Goal: Find contact information: Find contact information

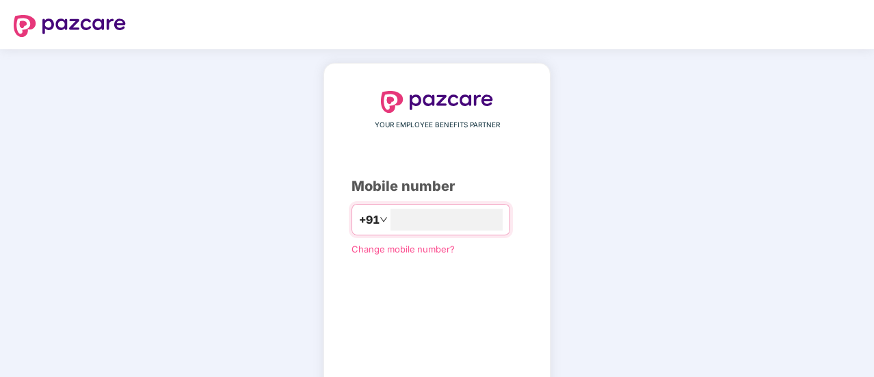
type input "**********"
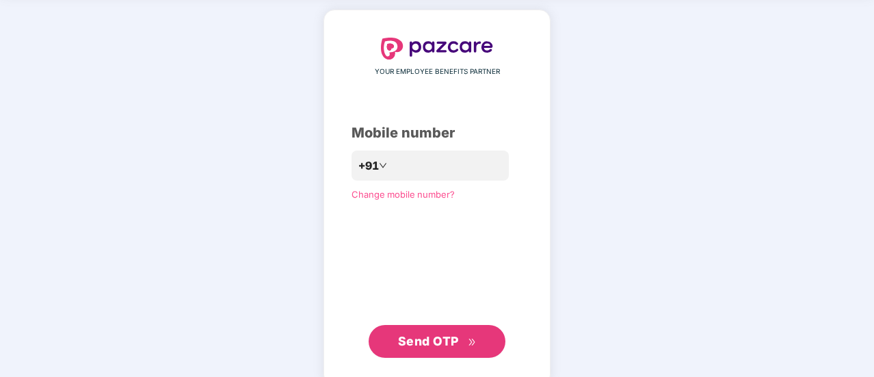
scroll to position [55, 0]
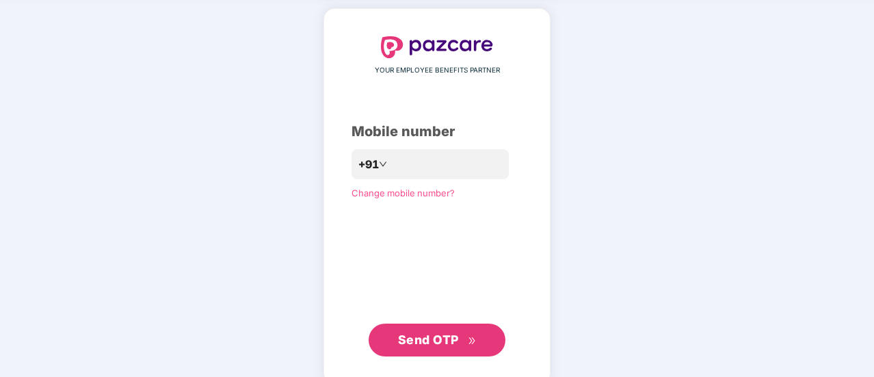
click at [550, 194] on div "**********" at bounding box center [436, 196] width 227 height 376
click at [428, 327] on button "Send OTP" at bounding box center [437, 339] width 137 height 33
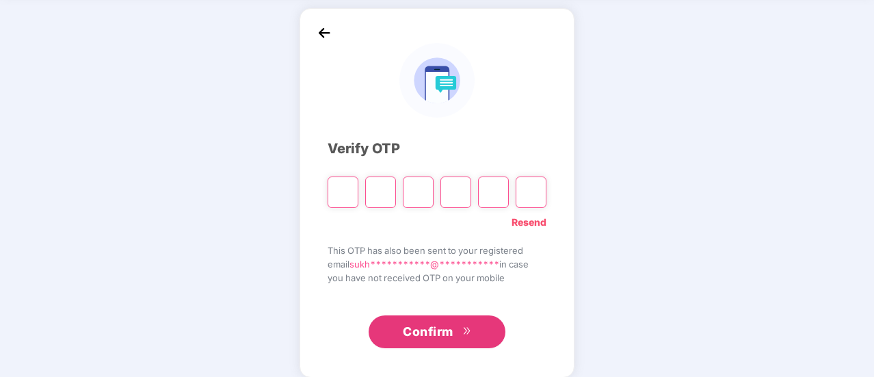
type input "*"
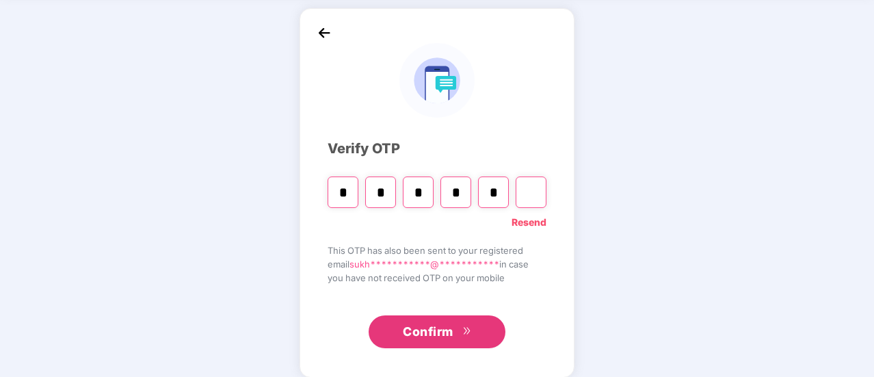
type input "*"
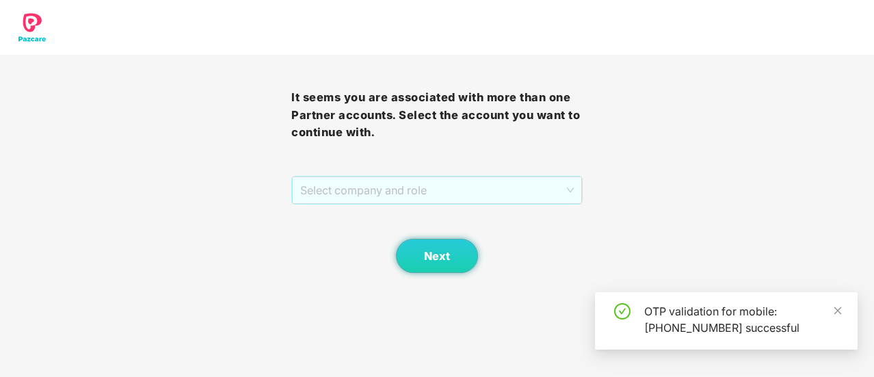
click at [356, 202] on span "Select company and role" at bounding box center [437, 190] width 274 height 26
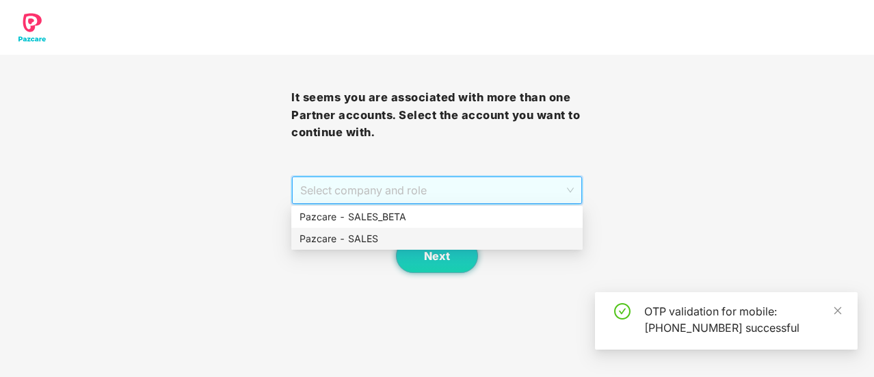
click at [368, 236] on div "Pazcare - SALES" at bounding box center [436, 238] width 275 height 15
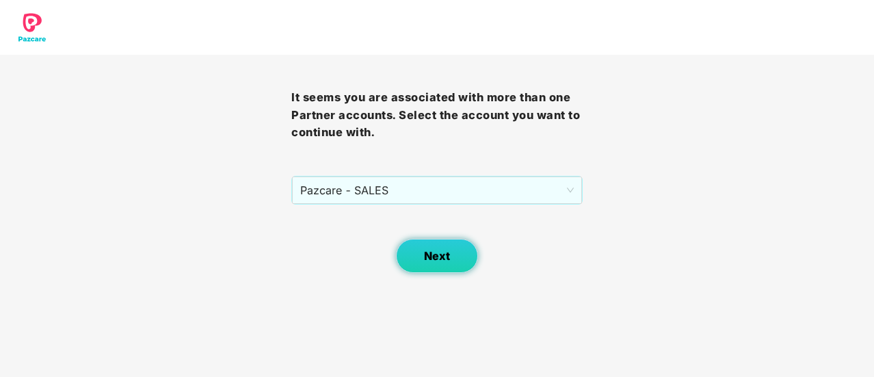
click at [454, 256] on button "Next" at bounding box center [437, 256] width 82 height 34
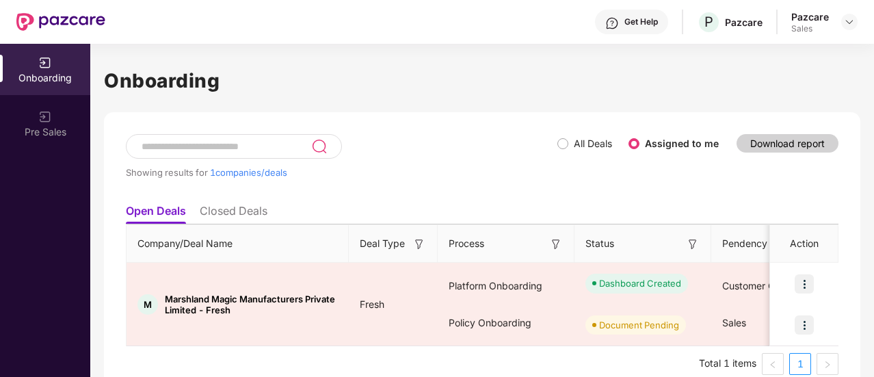
scroll to position [0, 1]
click at [374, 353] on ul "Total 1 items 1" at bounding box center [482, 364] width 712 height 22
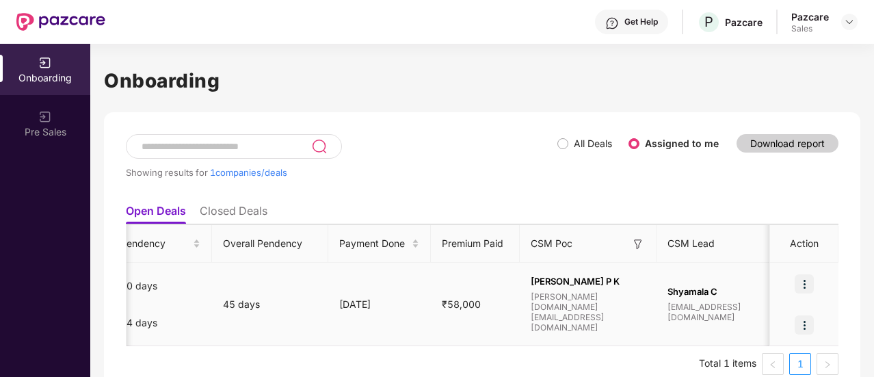
scroll to position [0, 766]
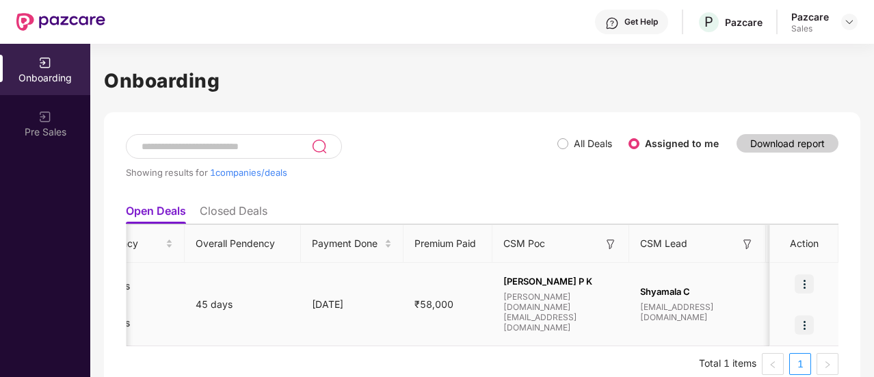
click at [409, 315] on tr "M Marshland Magic Manufacturers Private Limited - Fresh Fresh Platform Onboardi…" at bounding box center [378, 304] width 2034 height 83
click at [645, 314] on span "[EMAIL_ADDRESS][DOMAIN_NAME]" at bounding box center [697, 312] width 115 height 21
copy span "[EMAIL_ADDRESS][DOMAIN_NAME]"
